Goal: Transaction & Acquisition: Purchase product/service

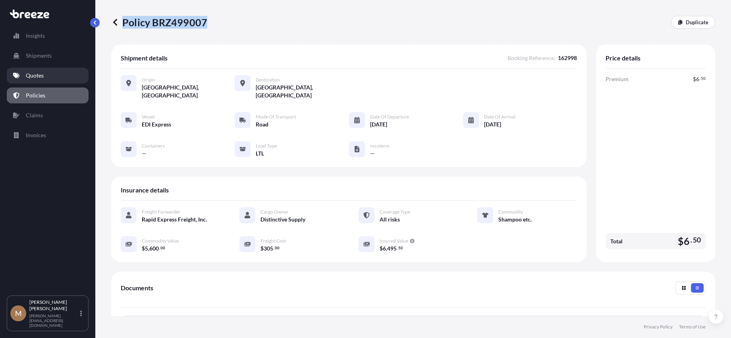
click at [36, 74] on p "Quotes" at bounding box center [35, 75] width 18 height 8
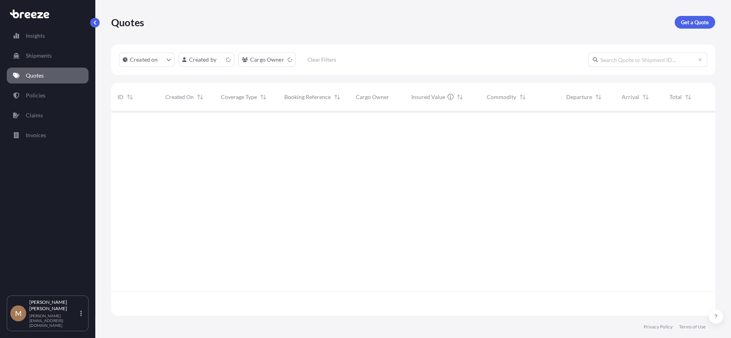
scroll to position [203, 598]
click at [691, 19] on p "Get a Quote" at bounding box center [695, 22] width 28 height 8
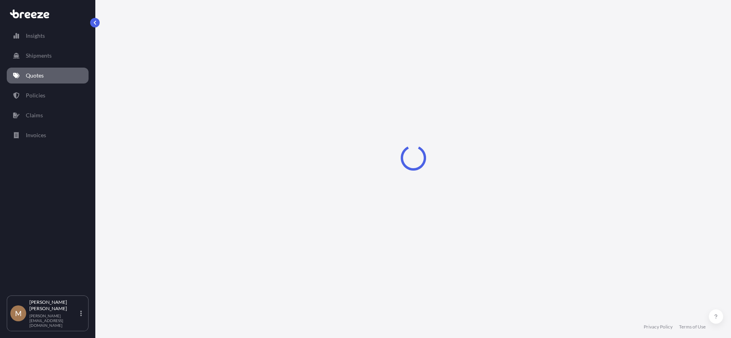
select select "Sea"
select select "1"
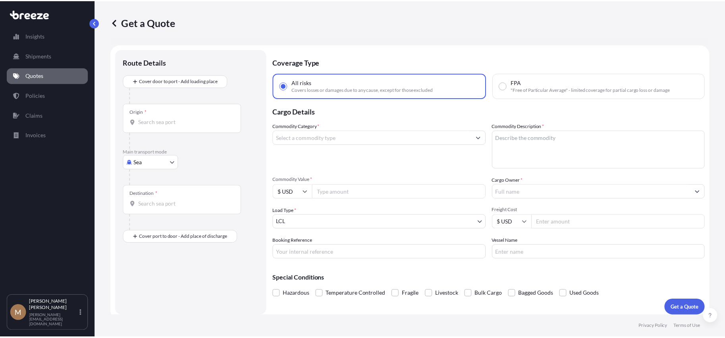
scroll to position [5, 0]
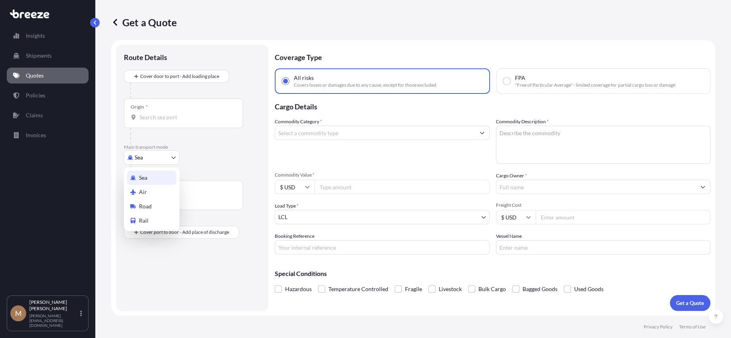
click at [159, 155] on body "Insights Shipments Quotes Policies Claims Invoices M [PERSON_NAME] [PERSON_NAME…" at bounding box center [365, 169] width 731 height 338
click at [147, 204] on span "Road" at bounding box center [145, 206] width 13 height 8
select select "Road"
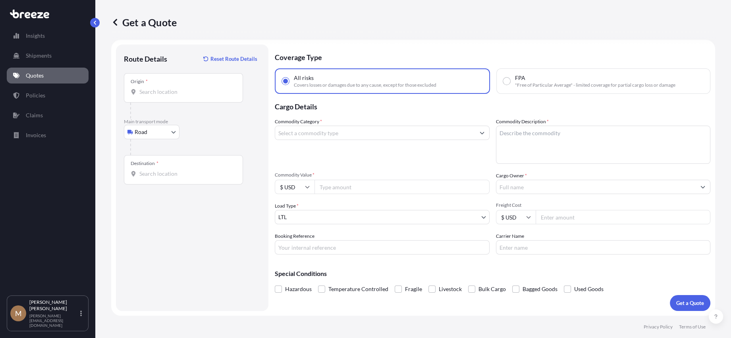
click at [172, 97] on div "Origin *" at bounding box center [183, 87] width 119 height 29
click at [172, 96] on input "Origin *" at bounding box center [186, 92] width 94 height 8
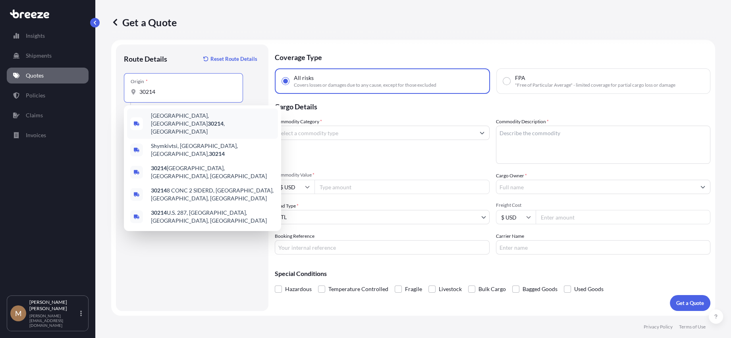
click at [174, 112] on div "[GEOGRAPHIC_DATA] , [GEOGRAPHIC_DATA]" at bounding box center [202, 123] width 151 height 30
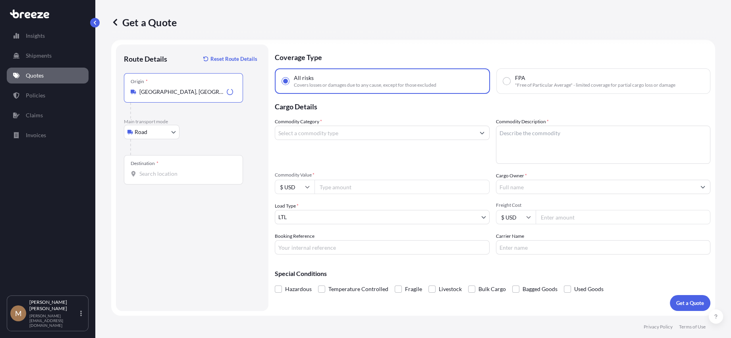
type input "[GEOGRAPHIC_DATA], [GEOGRAPHIC_DATA]"
click at [161, 164] on div "Destination *" at bounding box center [183, 169] width 119 height 29
click at [161, 170] on input "Destination *" at bounding box center [186, 174] width 94 height 8
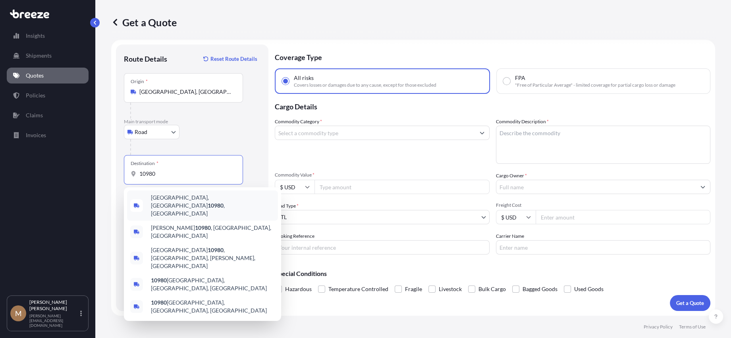
click at [179, 204] on div "[GEOGRAPHIC_DATA] , [GEOGRAPHIC_DATA]" at bounding box center [202, 205] width 151 height 30
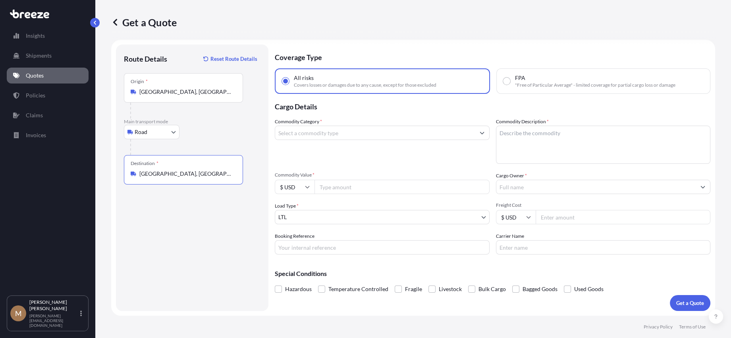
type input "[GEOGRAPHIC_DATA], [GEOGRAPHIC_DATA]"
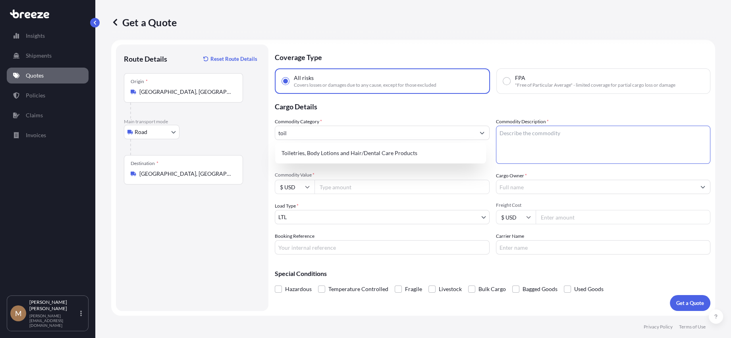
type input "Toiletries, Body Lotions and Hair/Dental Care Products"
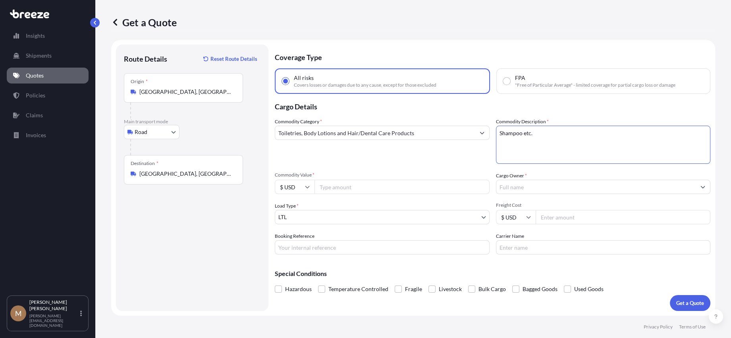
type textarea "Shampoo etc."
type input "12445"
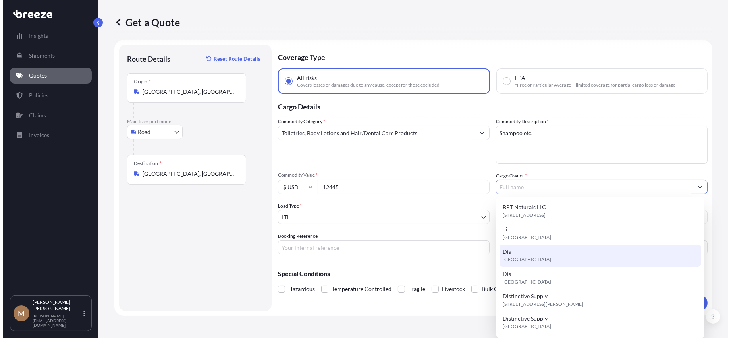
scroll to position [79, 0]
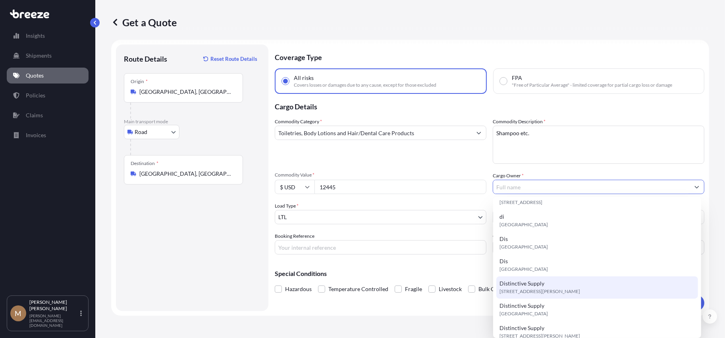
click at [580, 287] on span "[STREET_ADDRESS][PERSON_NAME]" at bounding box center [540, 291] width 81 height 8
type input "Distinctive Supply"
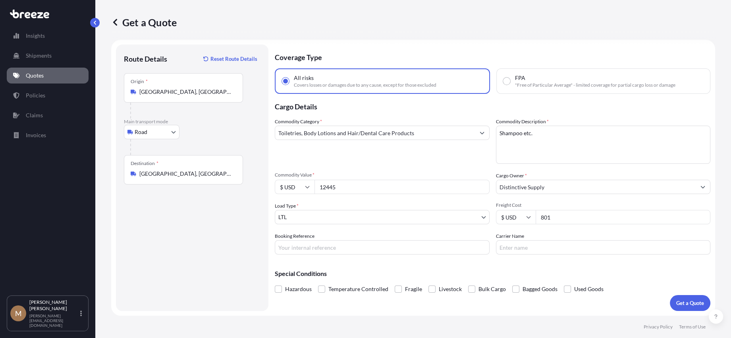
type input "801"
type input "163036"
type input "[PERSON_NAME] Express"
click at [687, 304] on p "Get a Quote" at bounding box center [690, 303] width 28 height 8
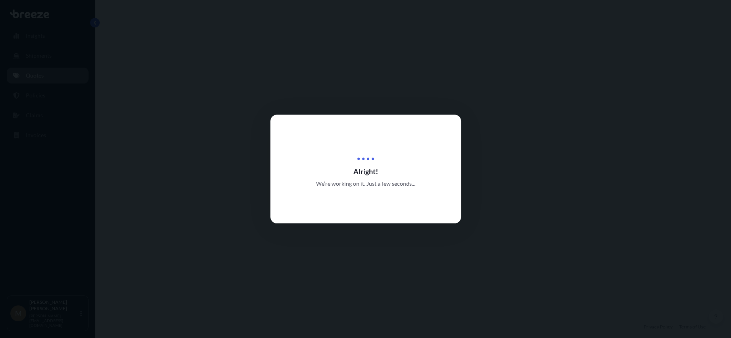
select select "Road"
select select "1"
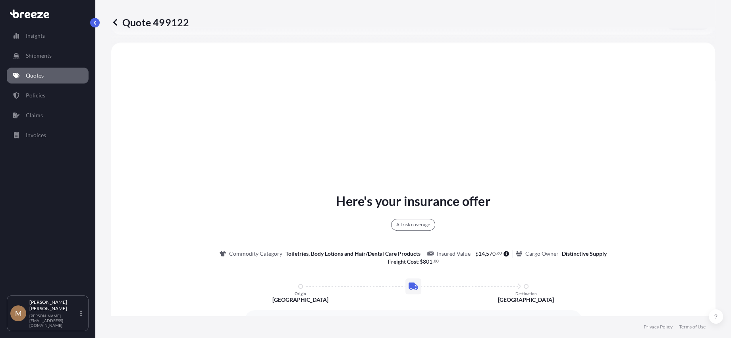
scroll to position [288, 0]
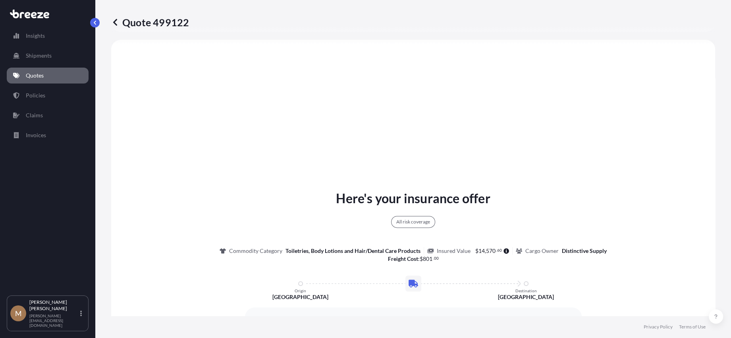
click at [131, 24] on p "Quote 499122" at bounding box center [150, 22] width 78 height 13
drag, startPoint x: 131, startPoint y: 24, endPoint x: 254, endPoint y: 40, distance: 124.5
click at [178, 23] on p "Quote 499122" at bounding box center [150, 22] width 78 height 13
copy p "Quote 499122"
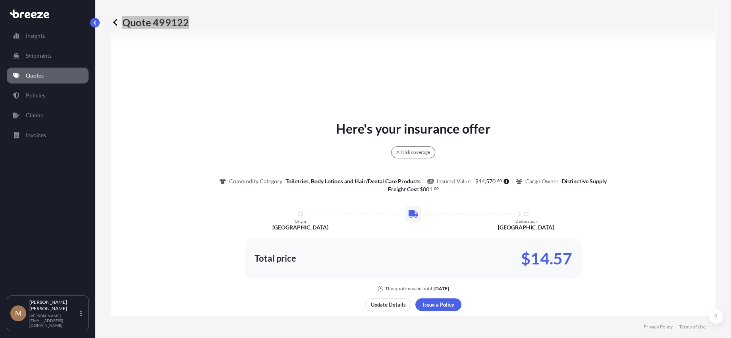
scroll to position [487, 0]
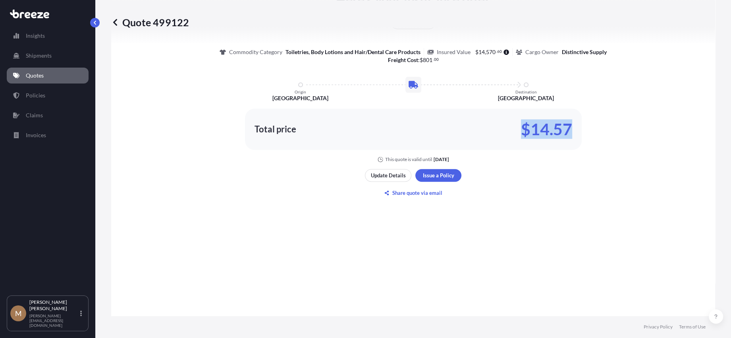
drag, startPoint x: 521, startPoint y: 131, endPoint x: 567, endPoint y: 126, distance: 46.3
click at [567, 126] on p "$14.57" at bounding box center [546, 129] width 51 height 13
copy p "$14.57"
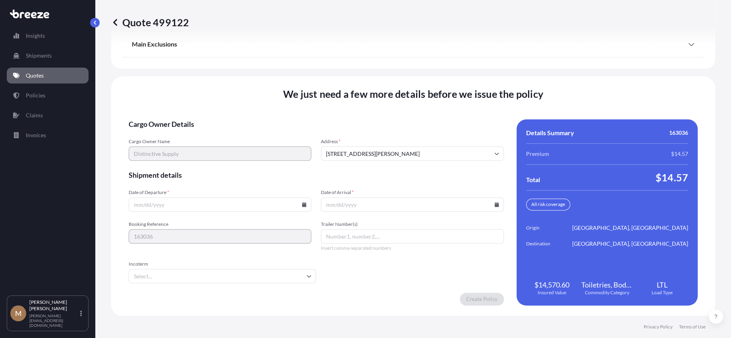
scroll to position [1049, 0]
click at [304, 201] on icon at bounding box center [304, 203] width 5 height 5
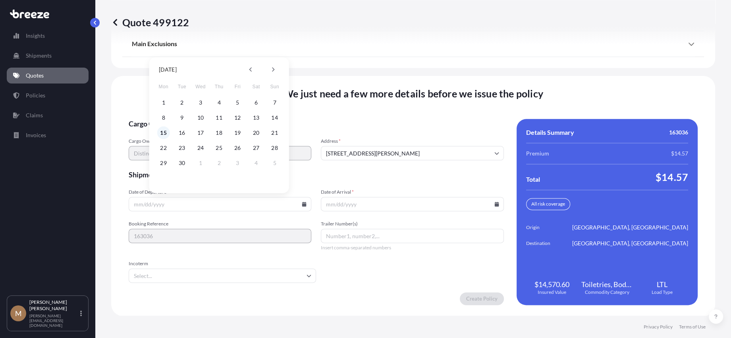
click at [162, 130] on button "15" at bounding box center [163, 132] width 13 height 13
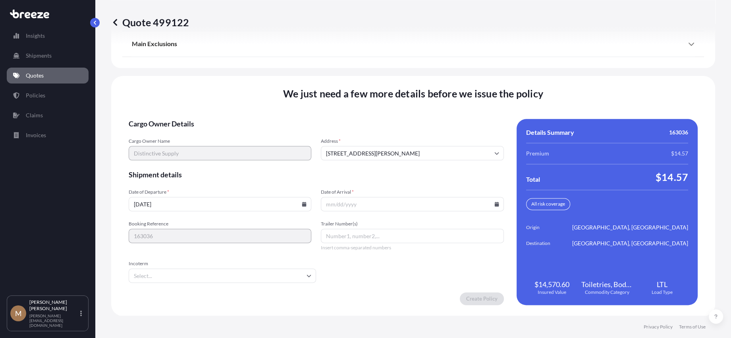
type input "[DATE]"
click at [494, 197] on input "Date of Arrival *" at bounding box center [412, 204] width 183 height 14
click at [494, 202] on icon at bounding box center [496, 203] width 5 height 5
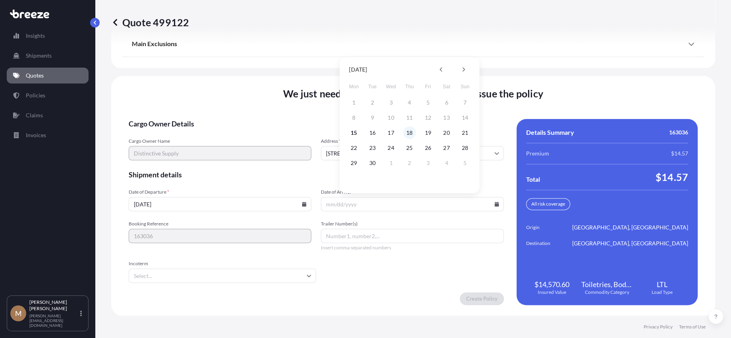
click at [408, 130] on button "18" at bounding box center [409, 132] width 13 height 13
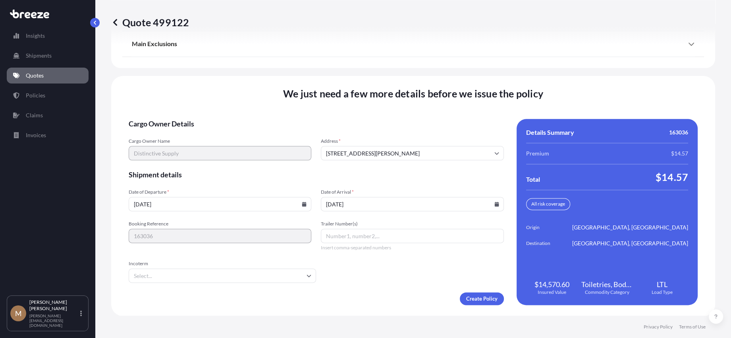
type input "[DATE]"
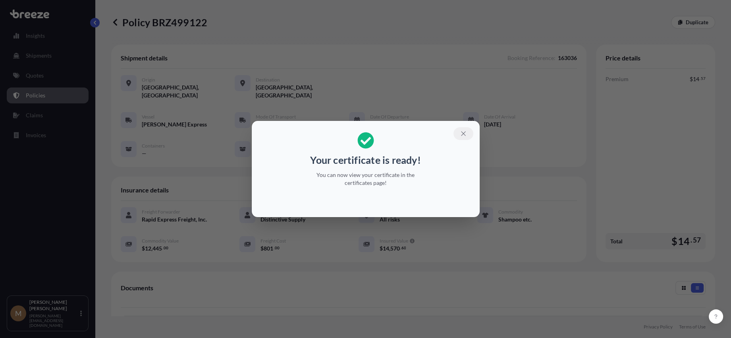
click at [463, 133] on icon "button" at bounding box center [463, 133] width 4 height 4
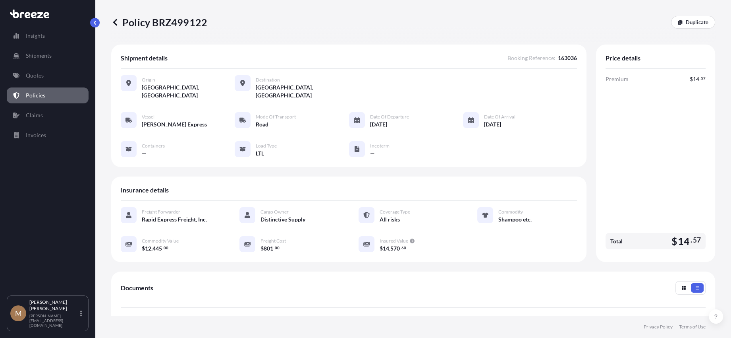
click at [143, 21] on p "Policy BRZ499122" at bounding box center [159, 22] width 96 height 13
drag, startPoint x: 143, startPoint y: 21, endPoint x: 227, endPoint y: 40, distance: 85.8
click at [166, 21] on p "Policy BRZ499122" at bounding box center [159, 22] width 96 height 13
copy p "Policy BRZ499122"
